Goal: Communication & Community: Ask a question

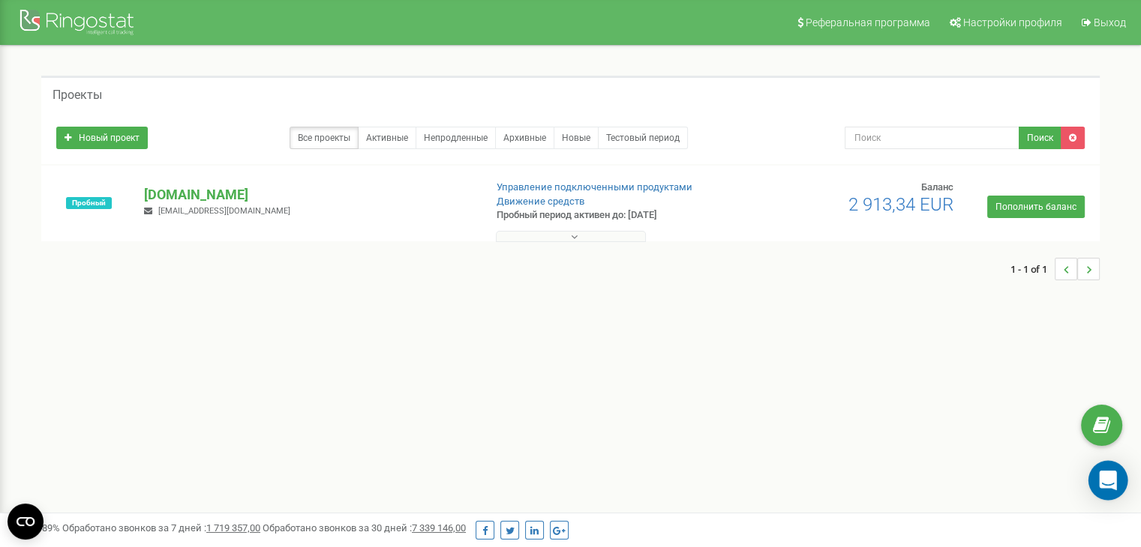
click at [1106, 478] on icon "Open Intercom Messenger" at bounding box center [1107, 480] width 17 height 19
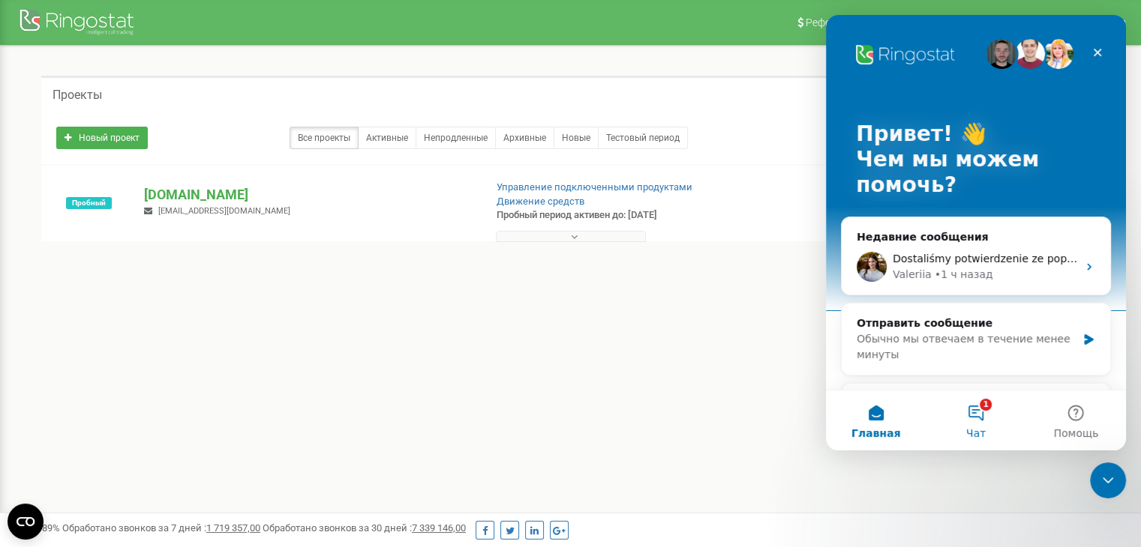
click at [967, 421] on button "1 Чат" at bounding box center [975, 421] width 100 height 60
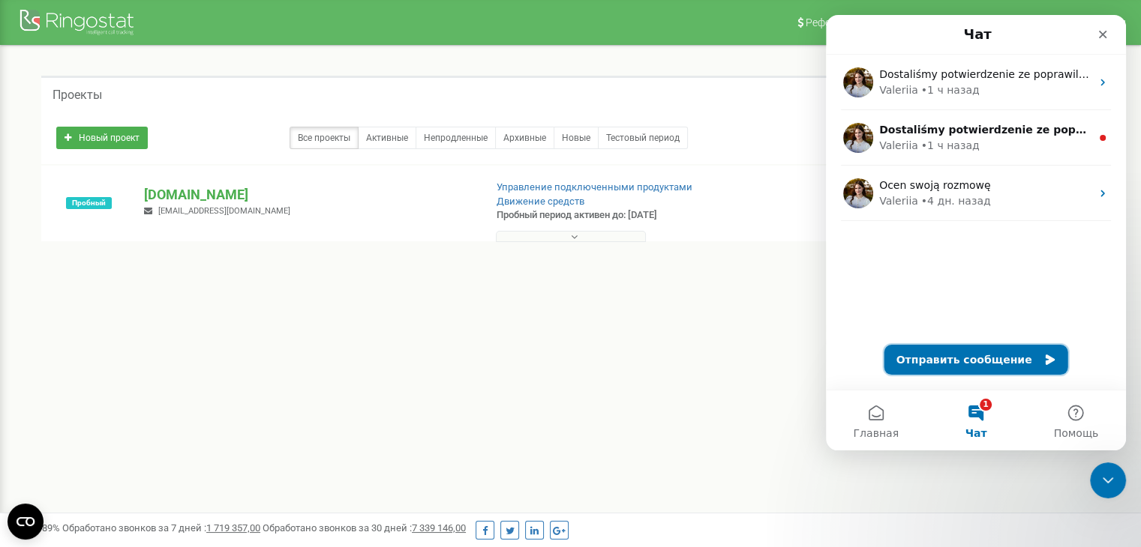
click at [996, 362] on button "Отправить сообщение" at bounding box center [976, 360] width 184 height 30
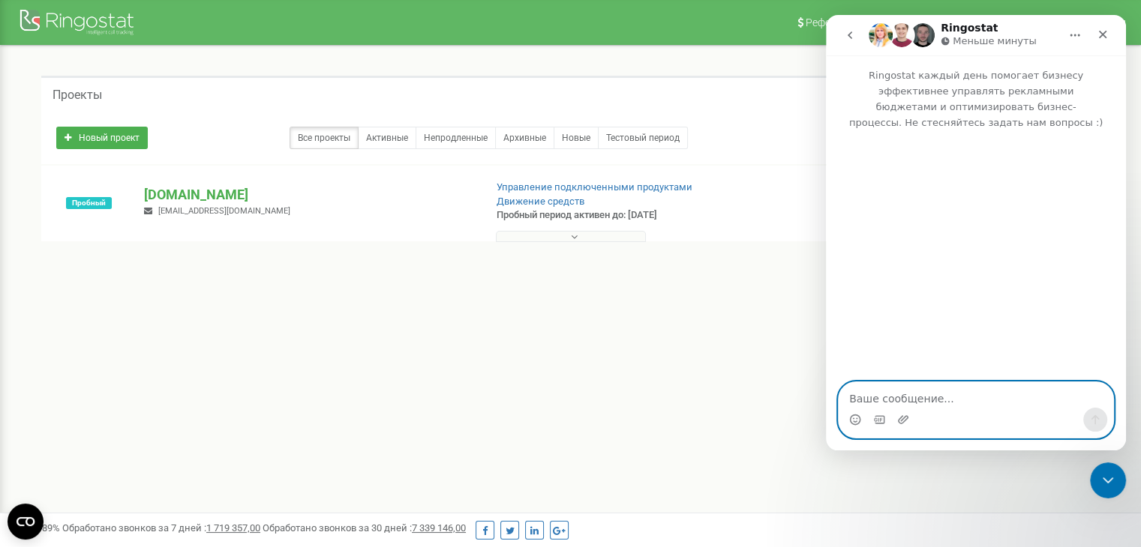
click at [935, 398] on textarea "Ваше сообщение..." at bounding box center [975, 394] width 274 height 25
paste textarea "Prosimy o pomoc w rozwiązaniu kolejnego problemu. Dla numeru [PHONE_NUMBER] prz…"
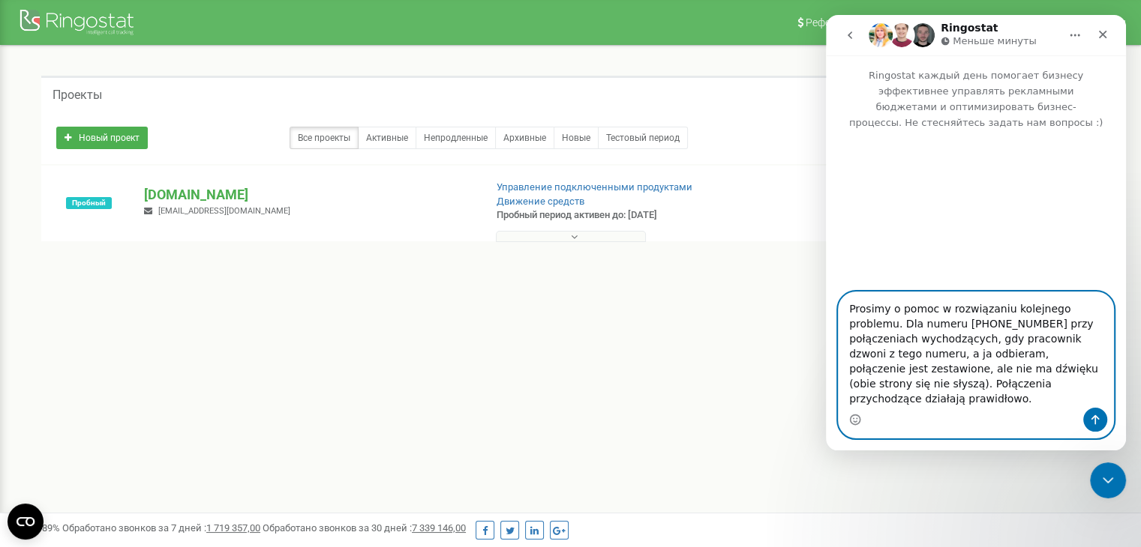
type textarea "Prosimy o pomoc w rozwiązaniu kolejnego problemu. Dla numeru [PHONE_NUMBER] prz…"
click at [1093, 422] on icon "Отправить сообщение…" at bounding box center [1095, 420] width 12 height 12
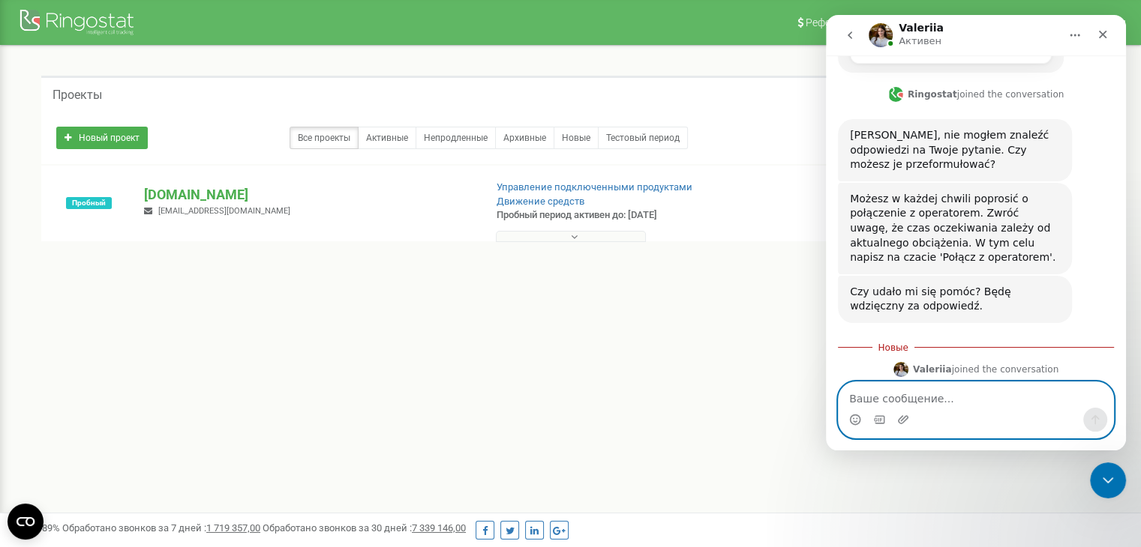
scroll to position [541, 0]
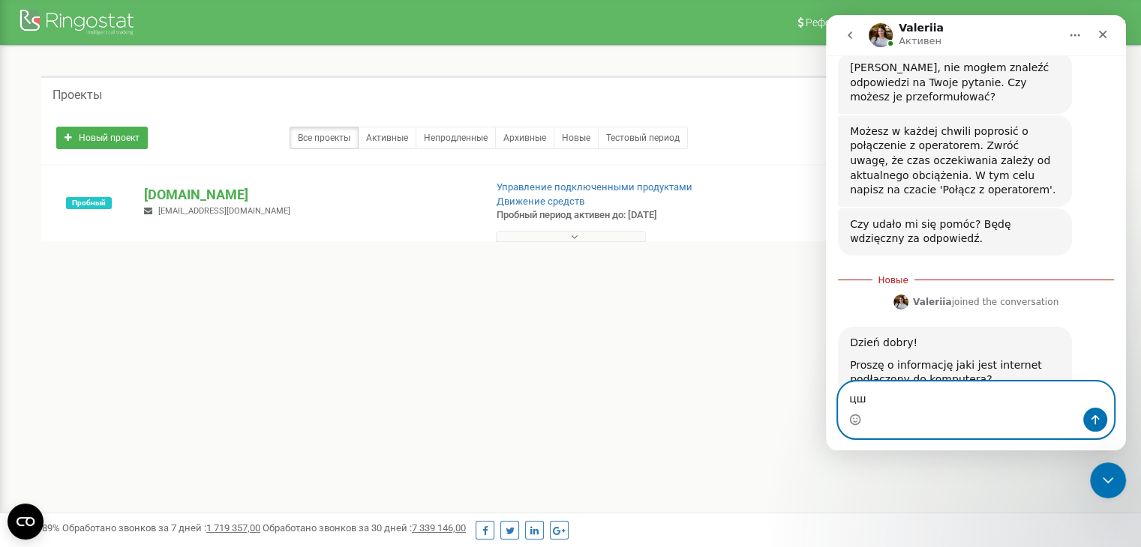
type textarea "ц"
type textarea "wifi"
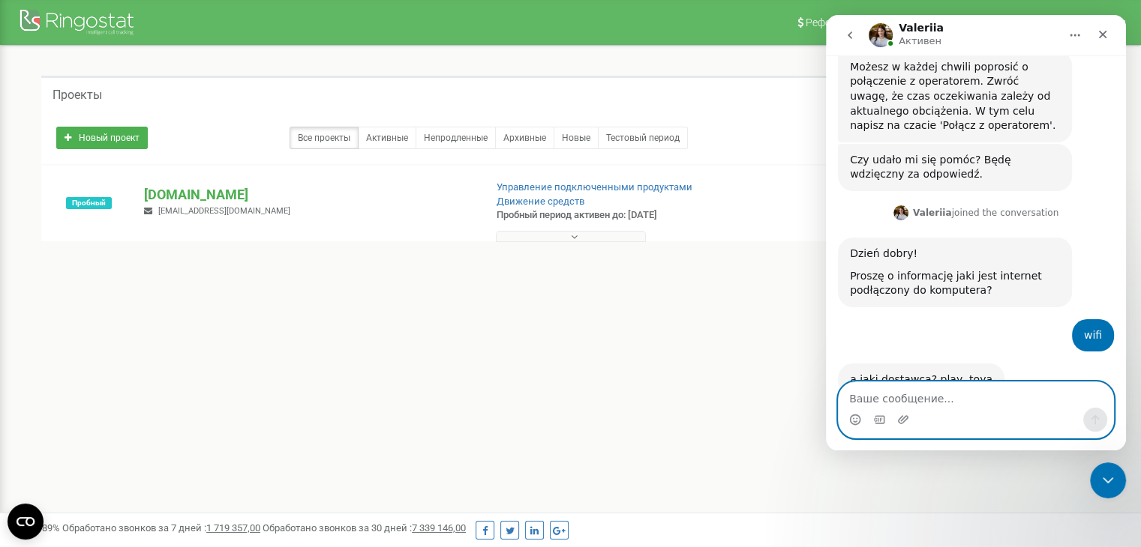
scroll to position [606, 0]
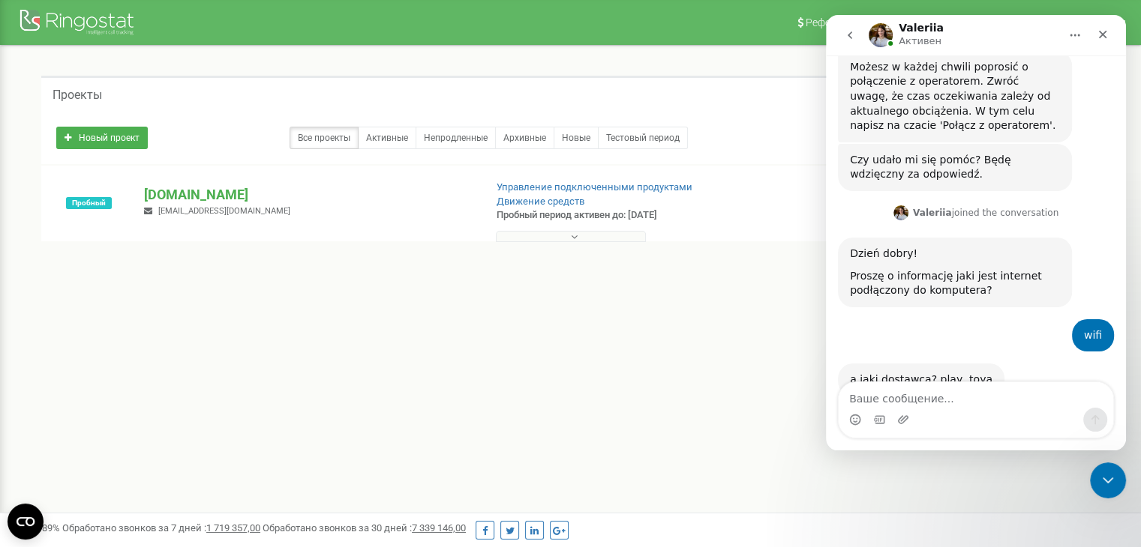
click at [901, 412] on div "Мессенджер Intercom" at bounding box center [903, 420] width 12 height 24
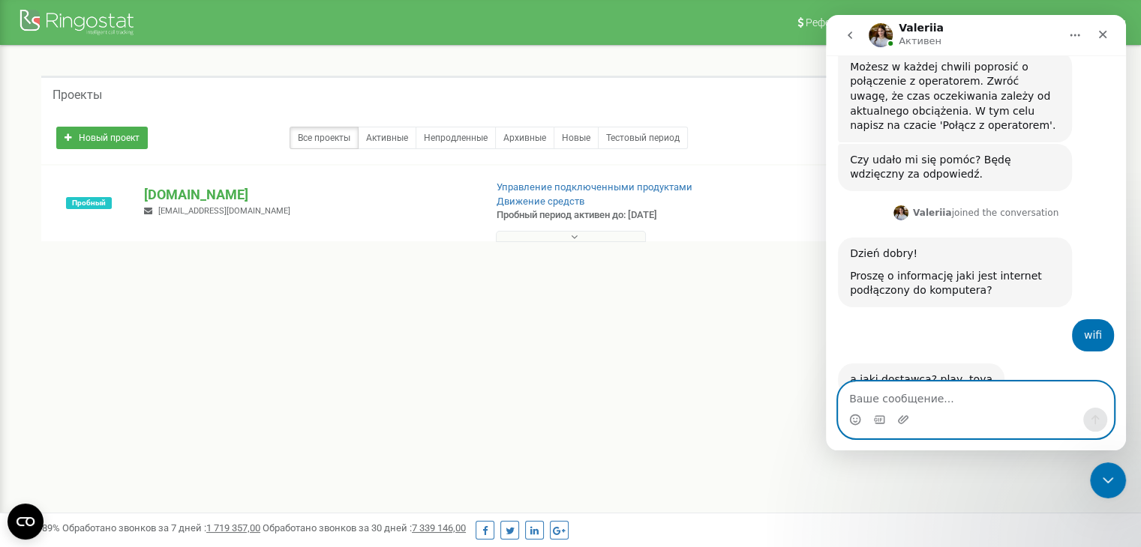
click at [949, 402] on textarea "Ваше сообщение..." at bounding box center [975, 394] width 274 height 25
type textarea "з"
type textarea "play"
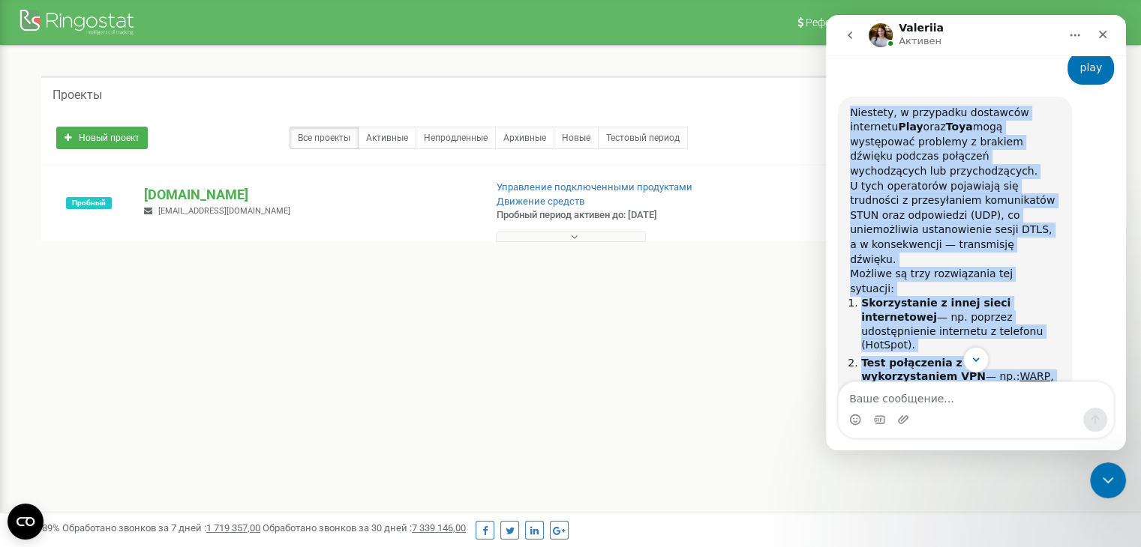
scroll to position [1014, 0]
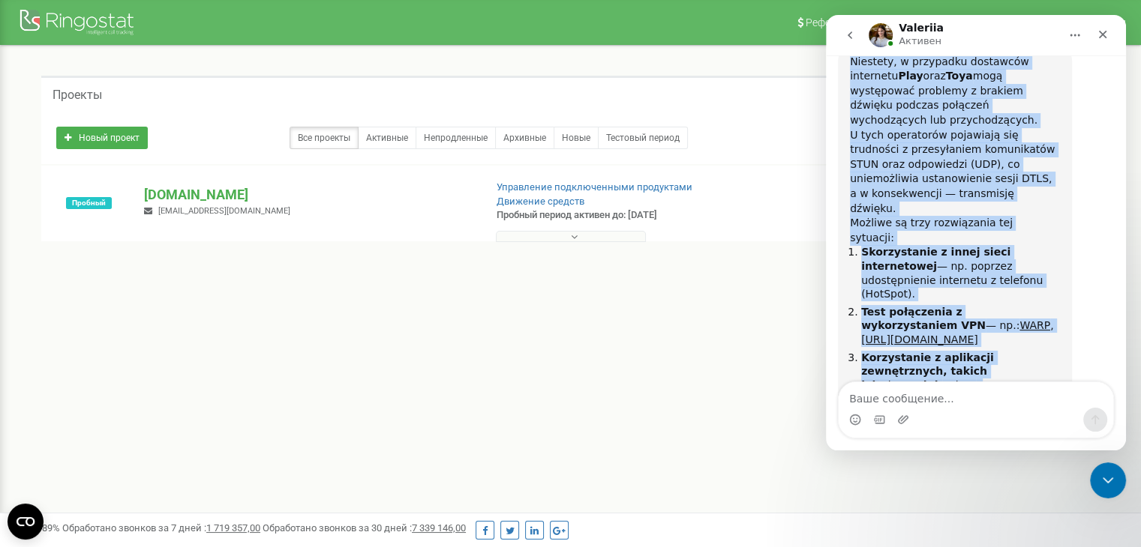
drag, startPoint x: 850, startPoint y: 166, endPoint x: 1059, endPoint y: 340, distance: 272.1
click at [1059, 340] on div "Niestety, w przypadku dostawców internetu Play oraz Toya mogą występować proble…" at bounding box center [955, 279] width 210 height 448
copy div "Niestety, w przypadku dostawców internetu Play oraz Toya mogą występować proble…"
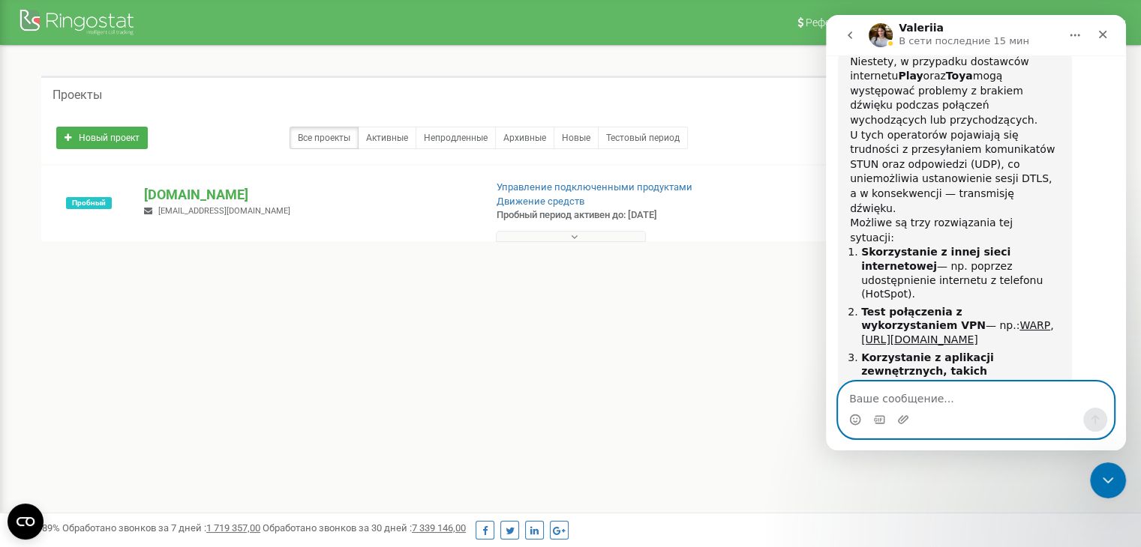
click at [915, 401] on textarea "Ваше сообщение..." at bounding box center [975, 394] width 274 height 25
paste textarea "Dziękujemy za odpowiedź, spróbujemy"
type textarea "Dziękujemy za odpowiedź, spróbujemy)"
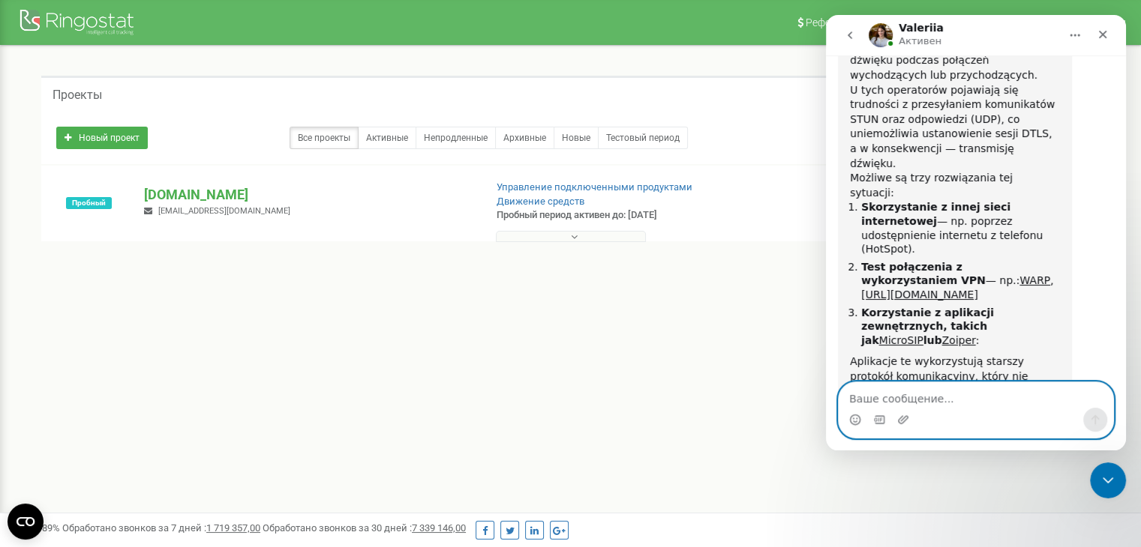
scroll to position [1119, 0]
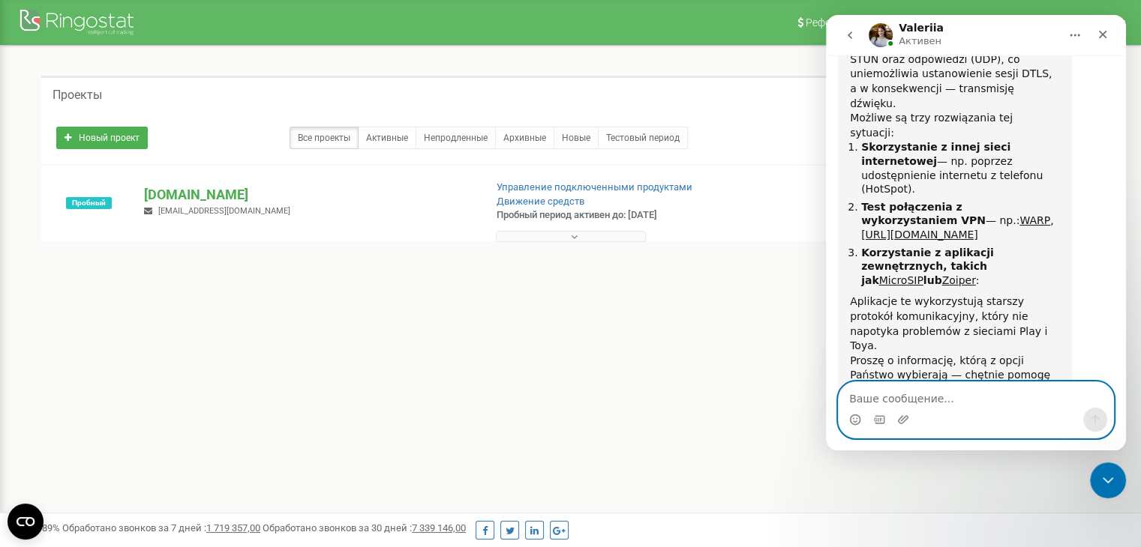
click at [868, 403] on textarea "Ваше сообщение..." at bounding box center [975, 394] width 274 height 25
paste textarea "Na razie nie, dziękuję."
type textarea "Na razie nie, dziękuję."
click at [1096, 421] on icon "Отправить сообщение…" at bounding box center [1095, 420] width 8 height 10
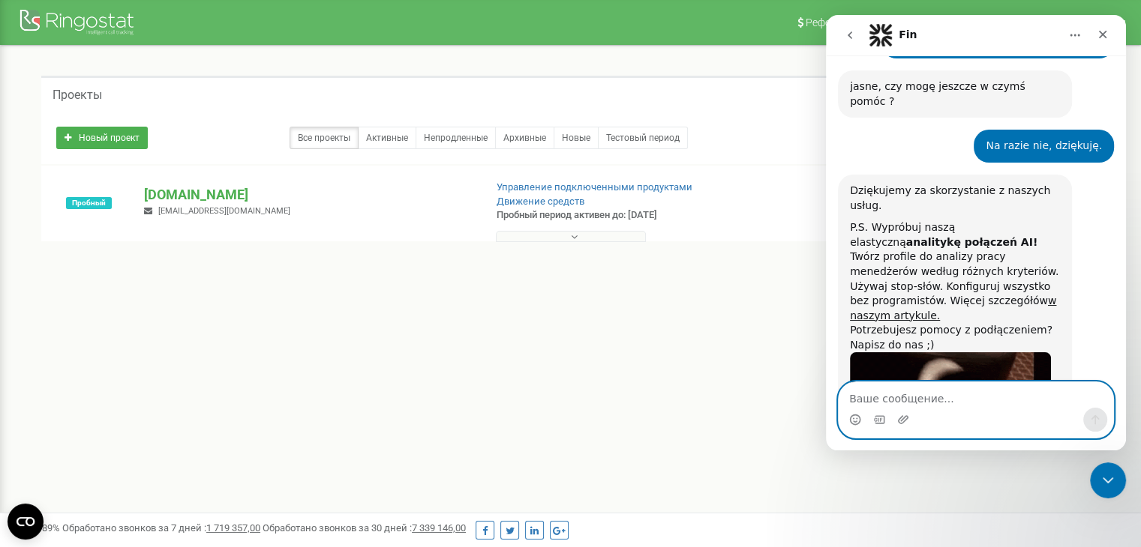
scroll to position [1534, 0]
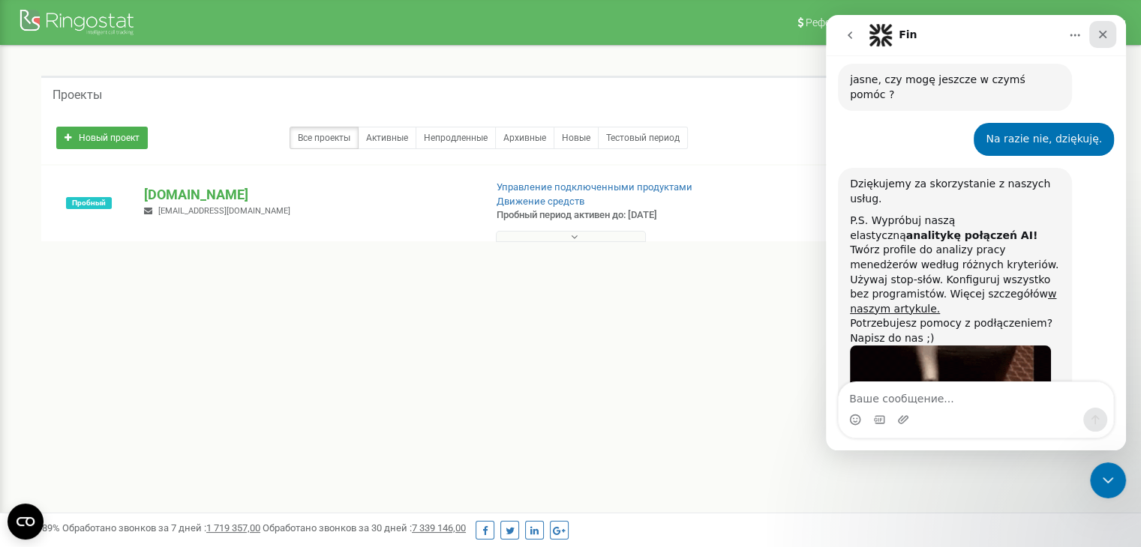
click at [1102, 41] on div "Закрыть" at bounding box center [1102, 34] width 27 height 27
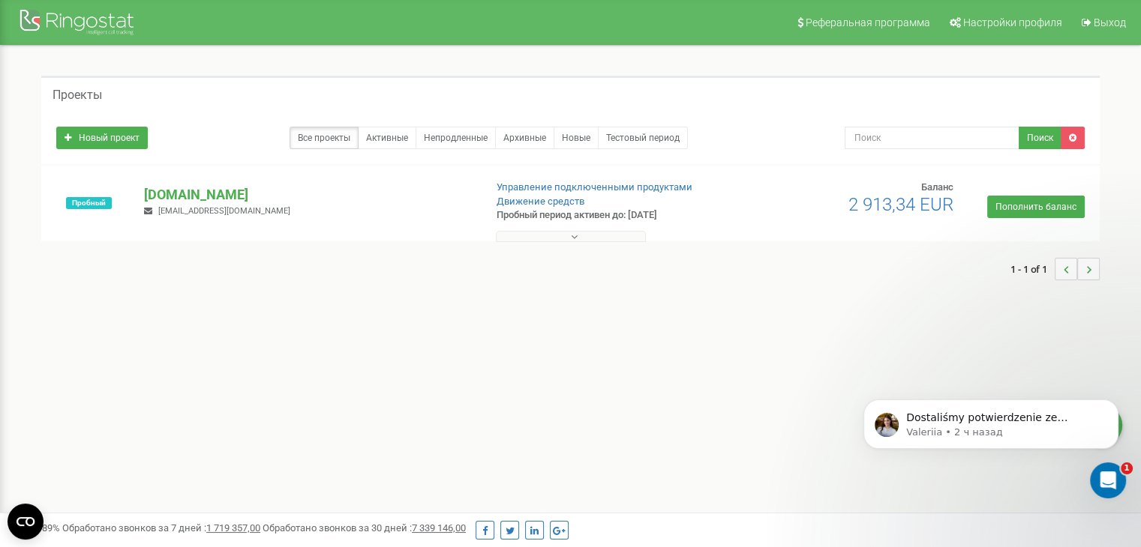
scroll to position [1519, 0]
